Goal: Task Accomplishment & Management: Use online tool/utility

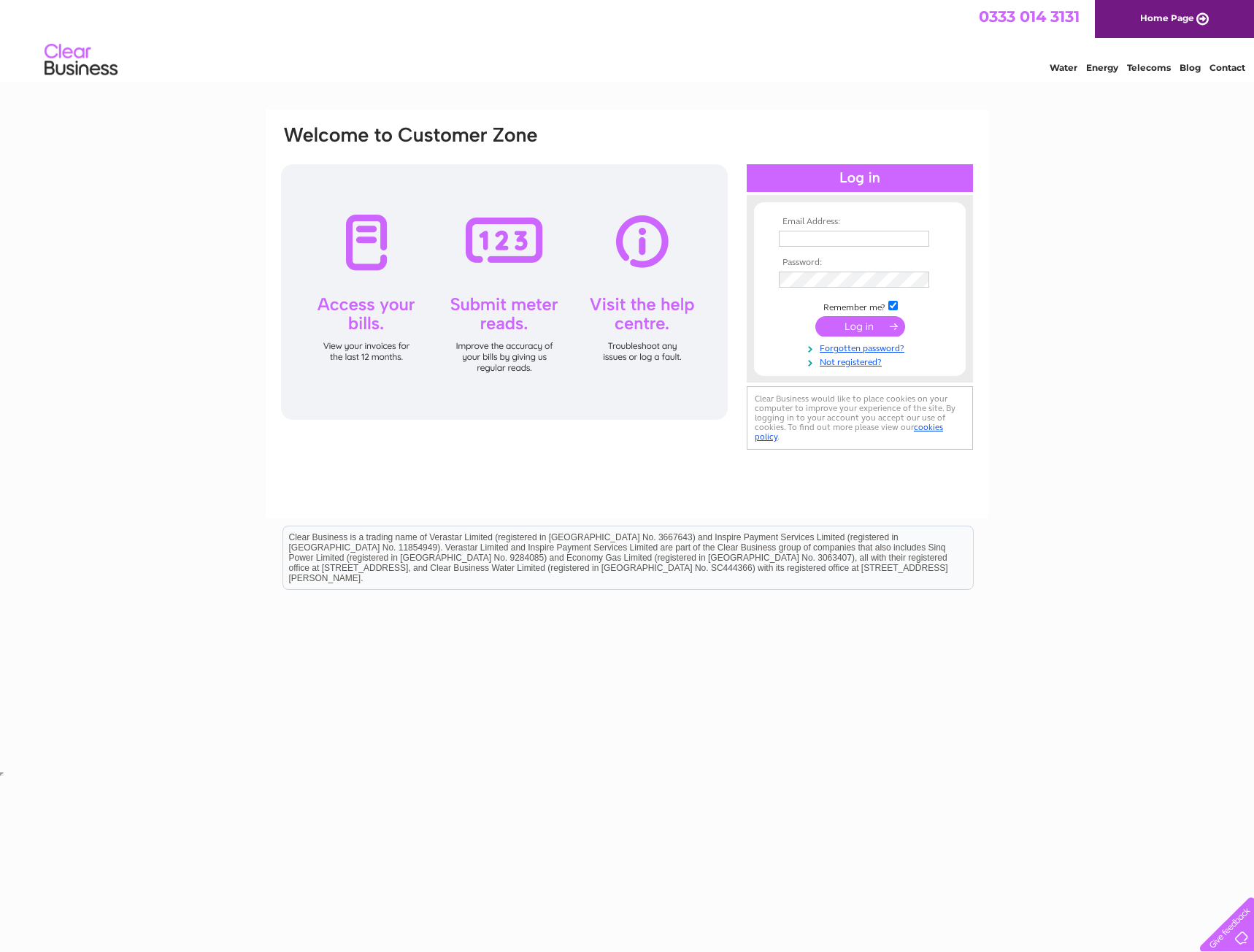
click at [841, 231] on input "text" at bounding box center [853, 238] width 151 height 16
click at [807, 243] on input "text" at bounding box center [854, 239] width 151 height 18
type input "naveed@asproperty.co.uk"
click at [199, 779] on html "Email Address: naveed@asproperty.co.uk Password: Forgotten password?" at bounding box center [627, 389] width 1254 height 779
click at [816, 317] on input "submit" at bounding box center [860, 327] width 90 height 20
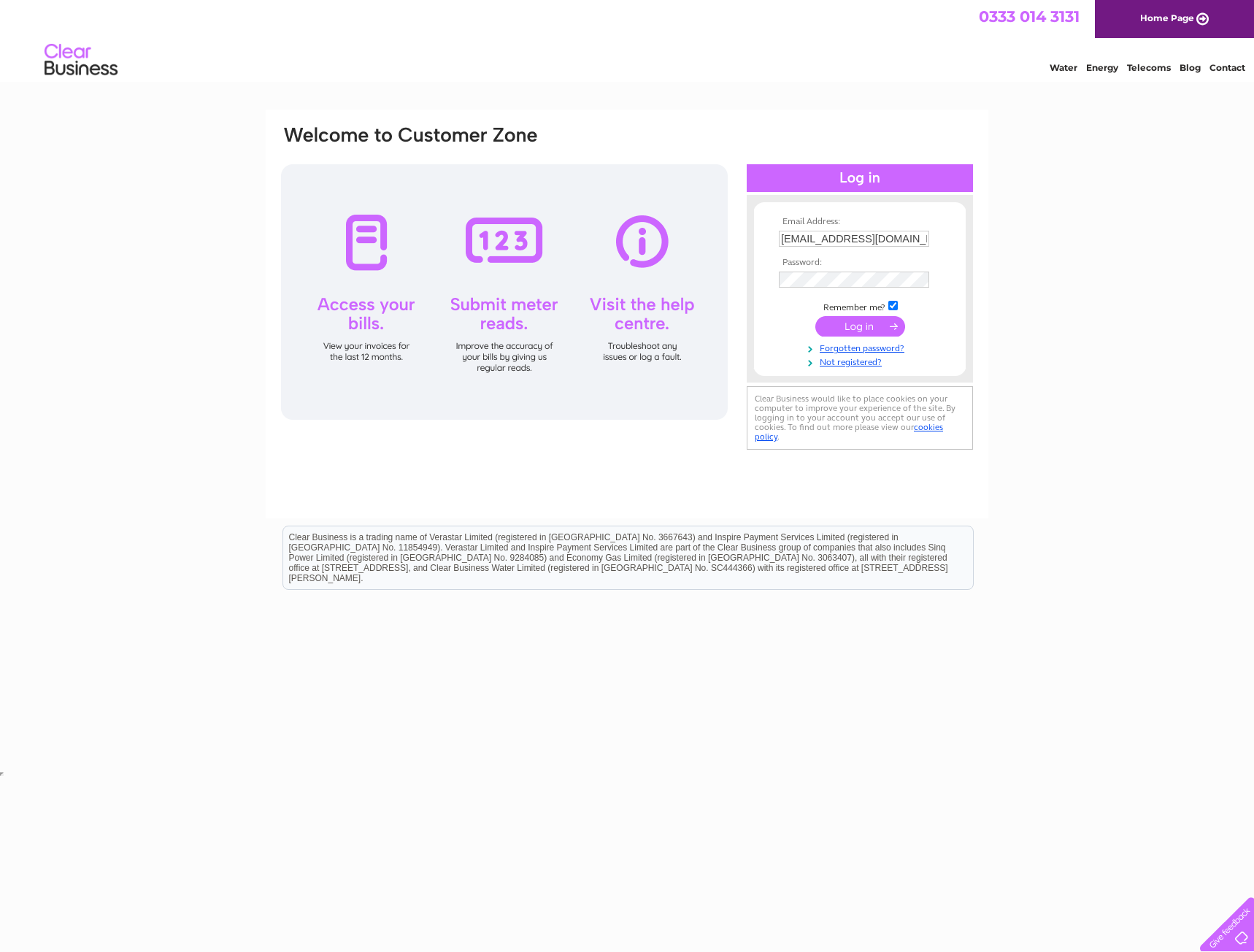
click at [869, 325] on input "submit" at bounding box center [860, 326] width 90 height 20
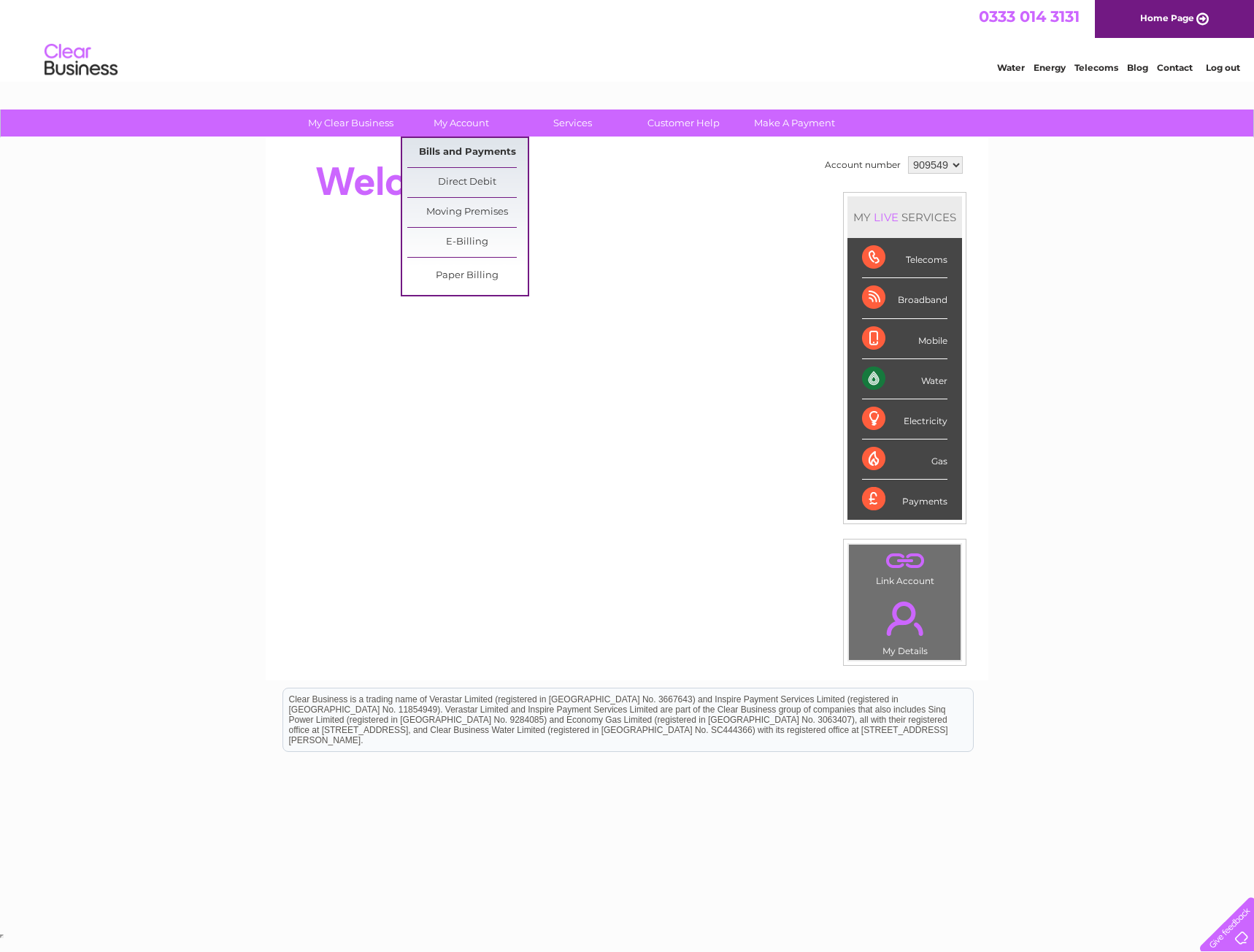
click at [471, 153] on link "Bills and Payments" at bounding box center [467, 152] width 120 height 29
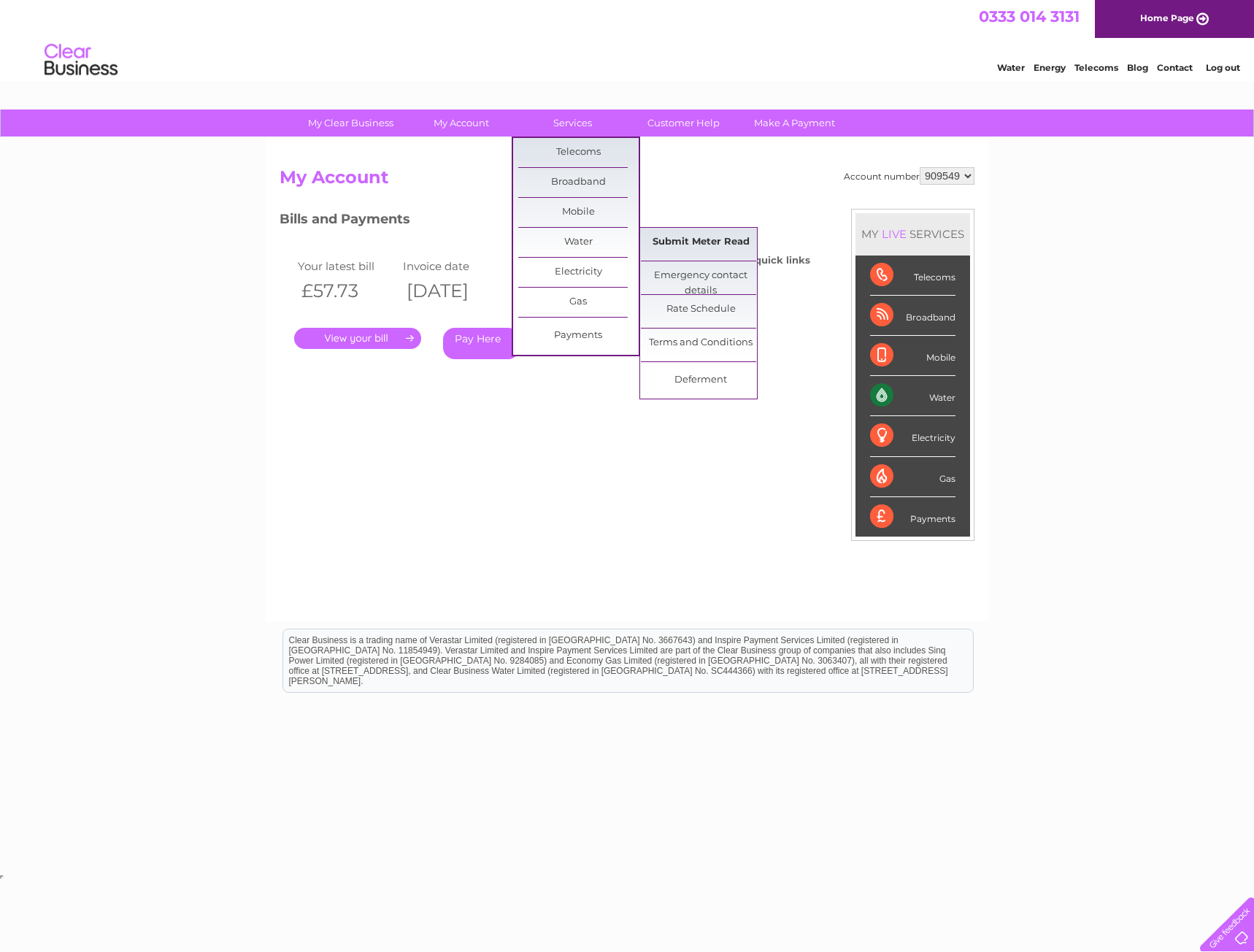
click at [707, 237] on link "Submit Meter Read" at bounding box center [700, 242] width 120 height 29
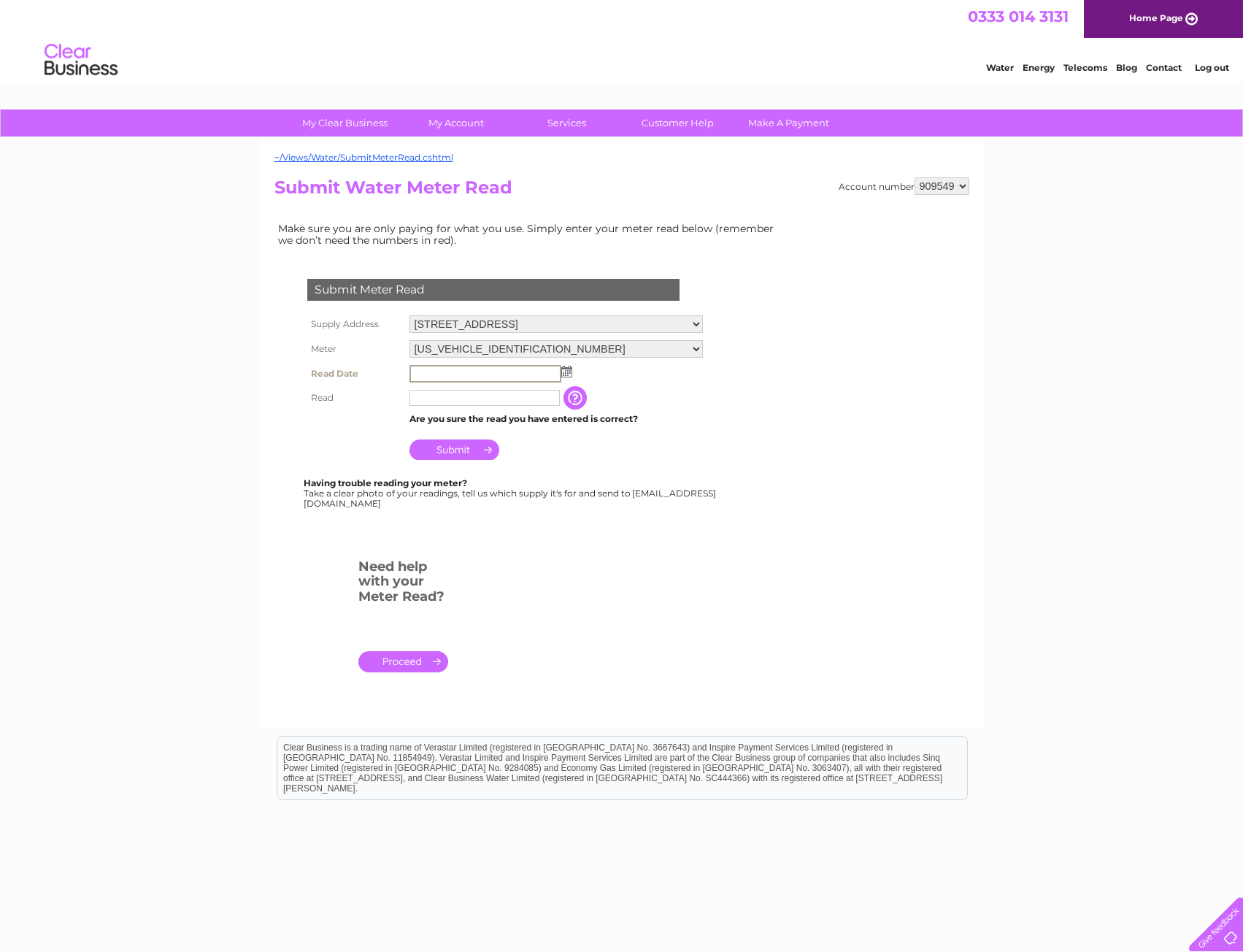
click at [477, 368] on input "text" at bounding box center [485, 374] width 151 height 18
click at [566, 371] on img at bounding box center [566, 371] width 11 height 12
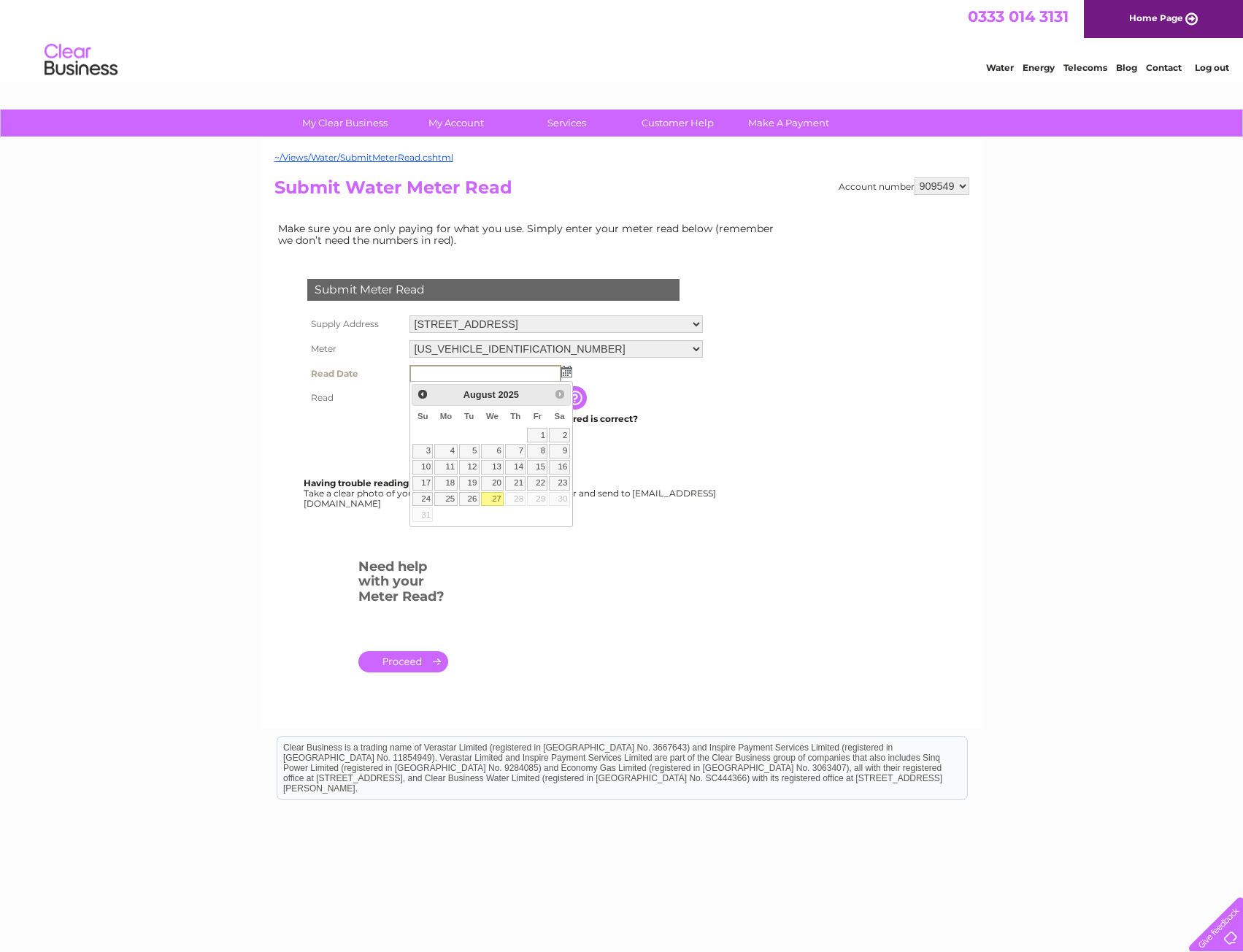
click at [498, 497] on link "27" at bounding box center [492, 498] width 24 height 14
type input "2025/08/27"
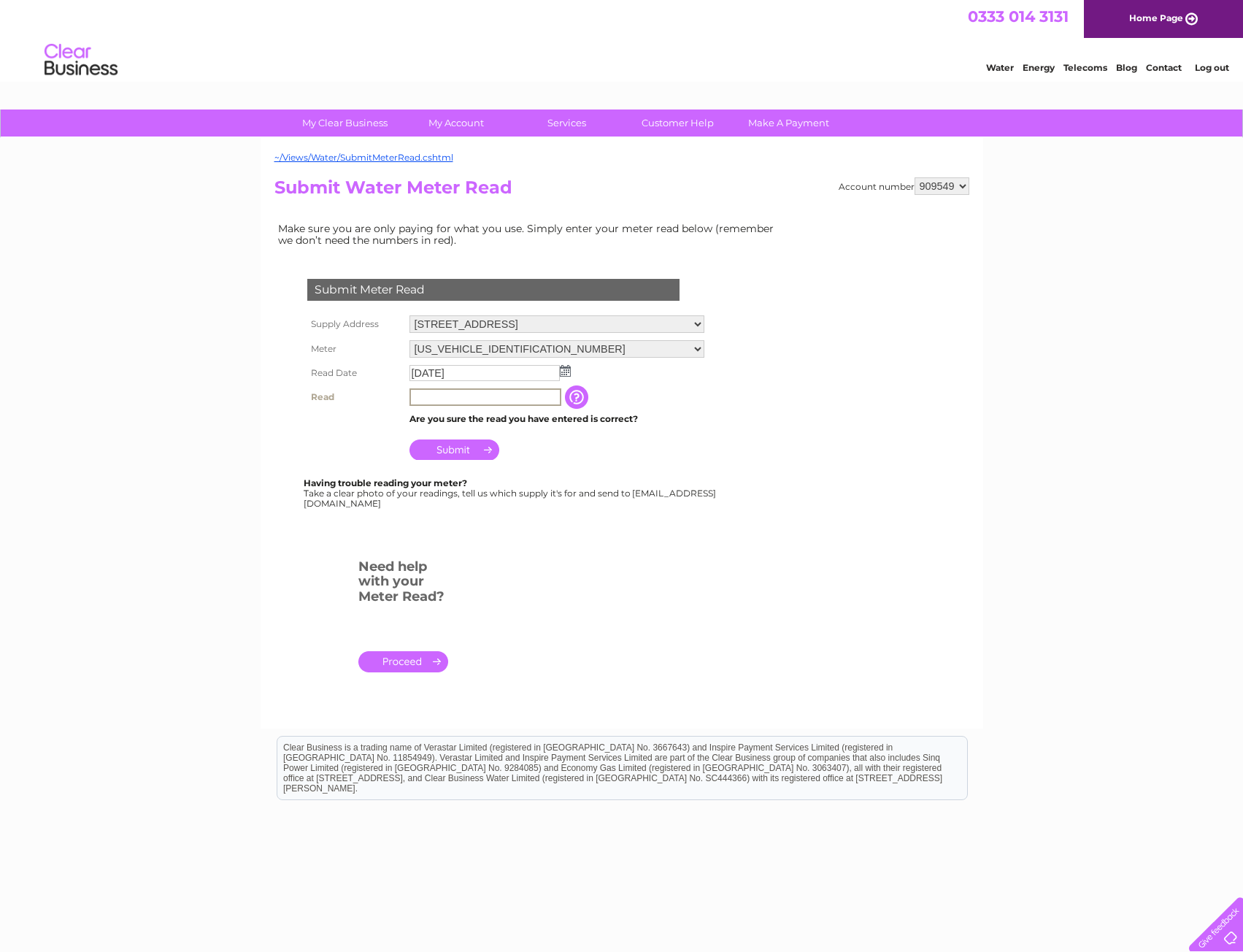
click at [471, 401] on input "text" at bounding box center [485, 396] width 151 height 18
type input "85"
click at [467, 446] on input "Submit" at bounding box center [454, 448] width 90 height 20
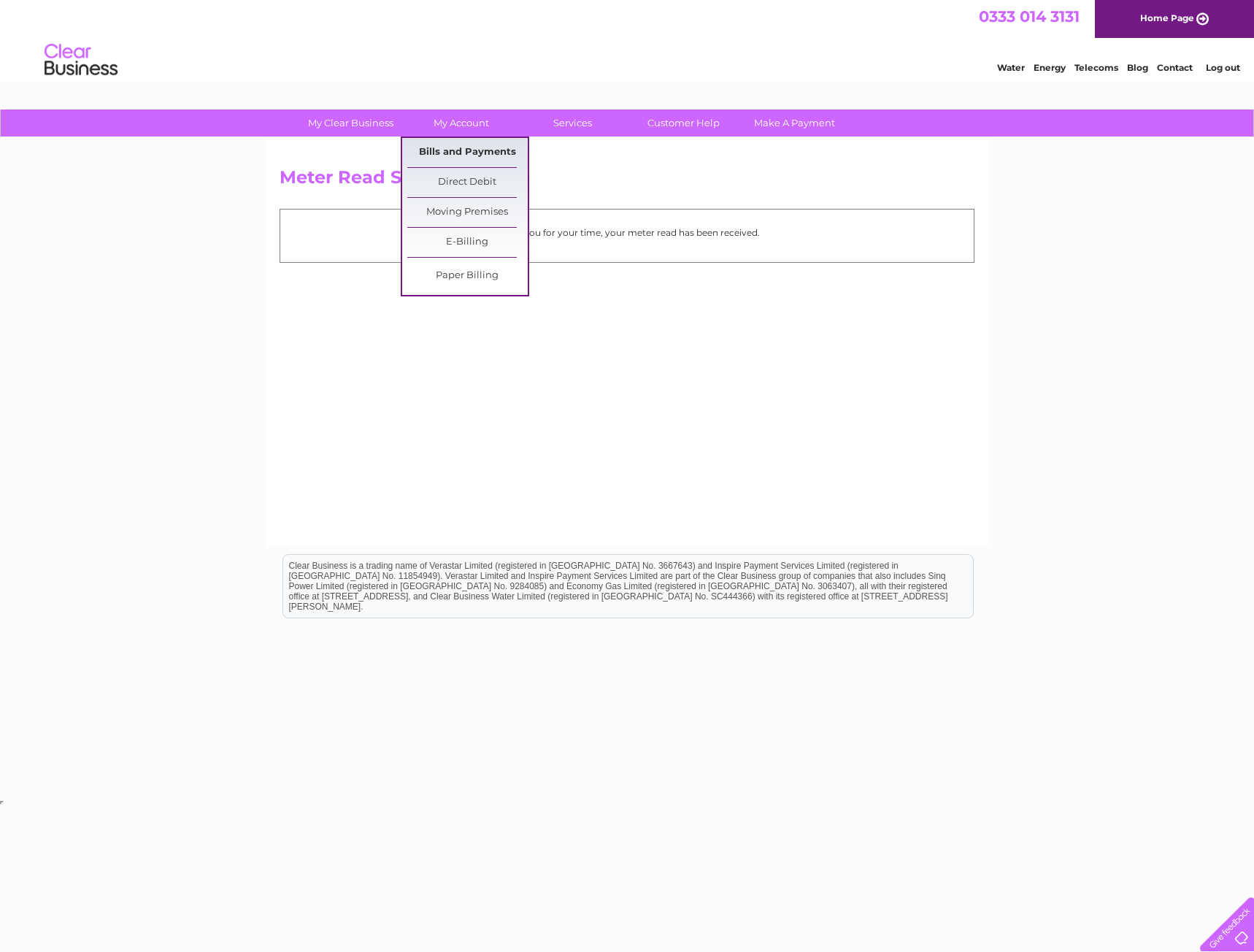
click at [433, 146] on link "Bills and Payments" at bounding box center [467, 152] width 120 height 29
